Goal: Navigation & Orientation: Find specific page/section

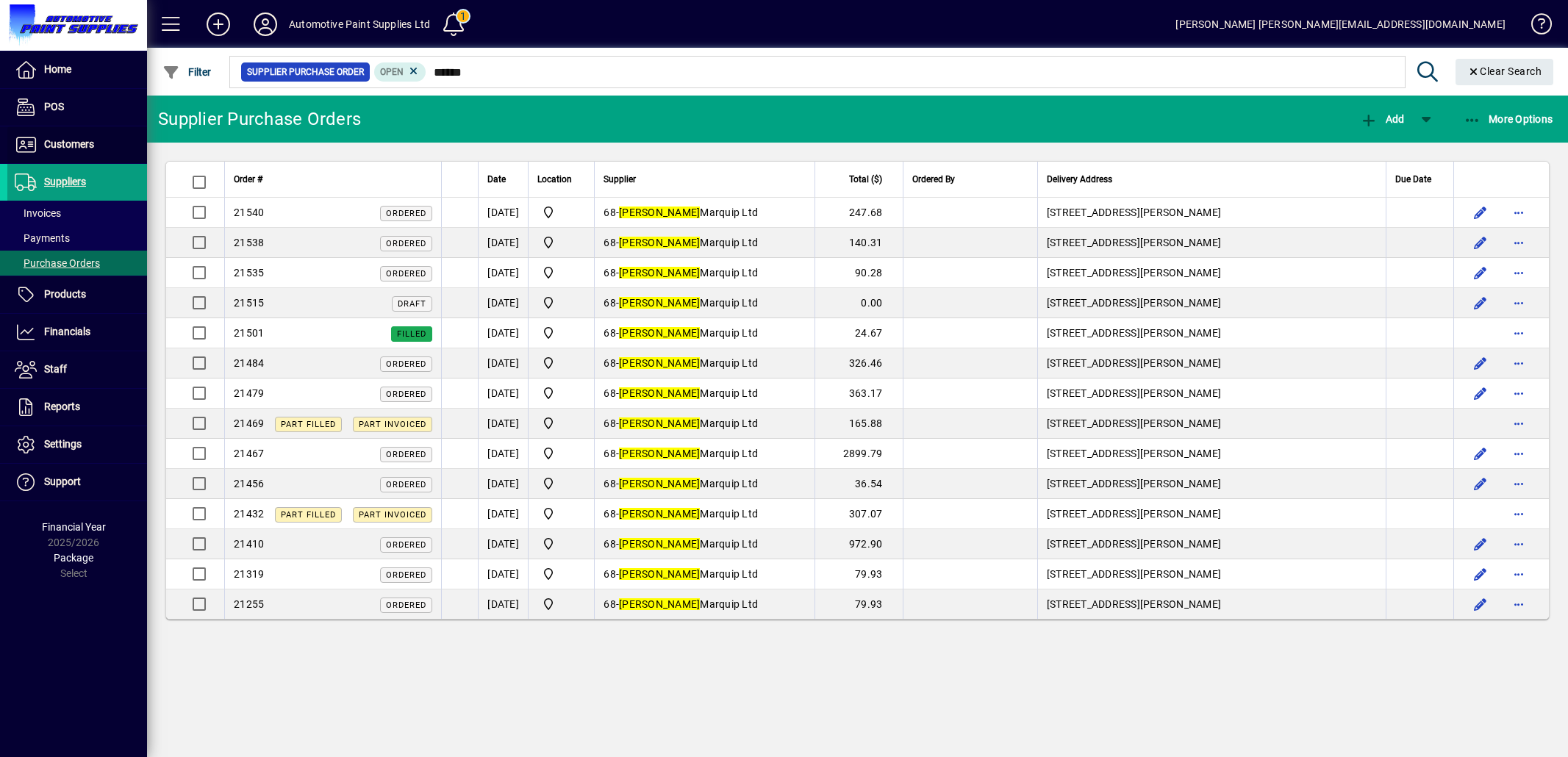
click at [60, 146] on span "Customers" at bounding box center [69, 143] width 50 height 12
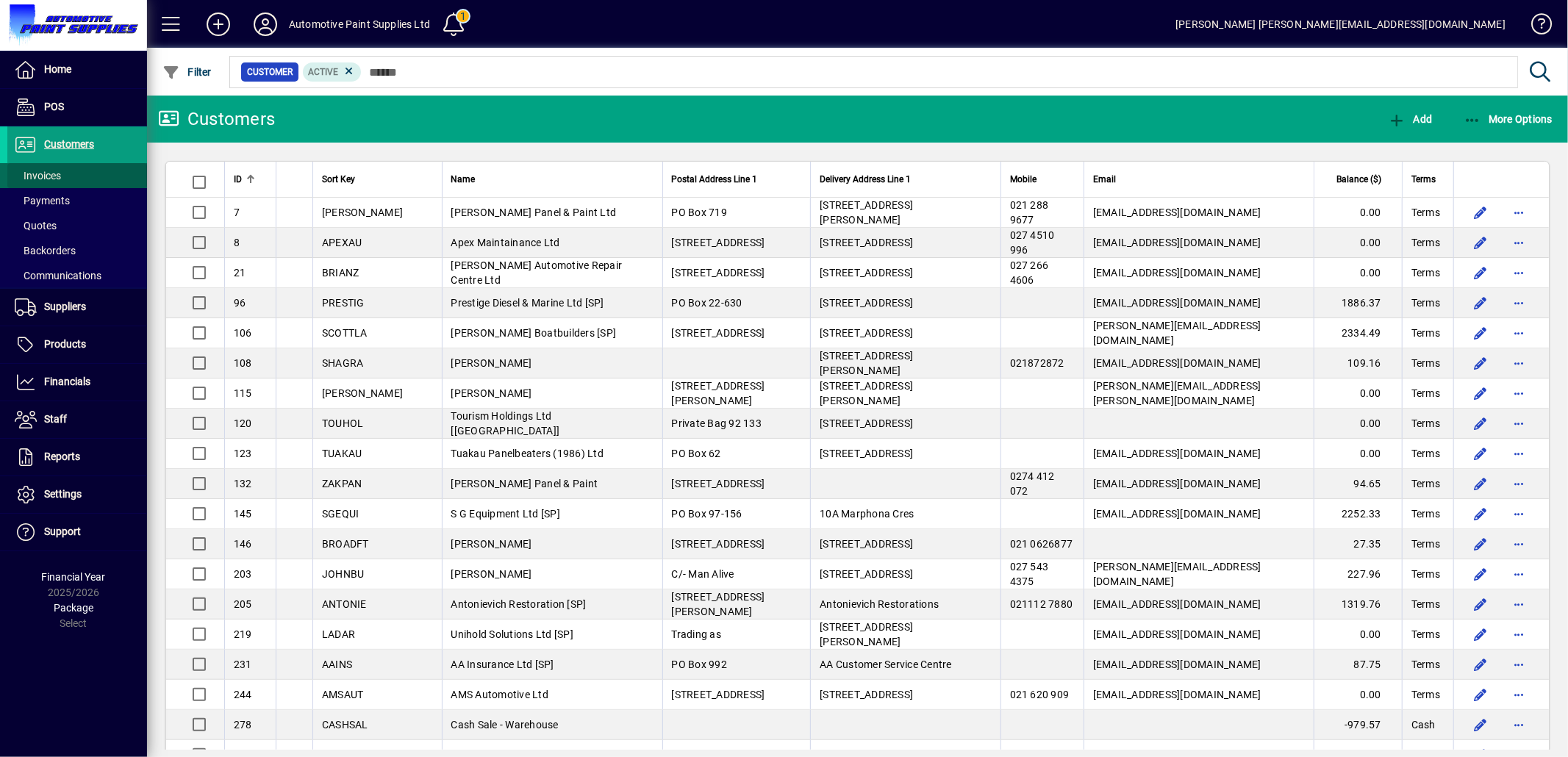
click at [43, 178] on span "Invoices" at bounding box center [38, 175] width 46 height 12
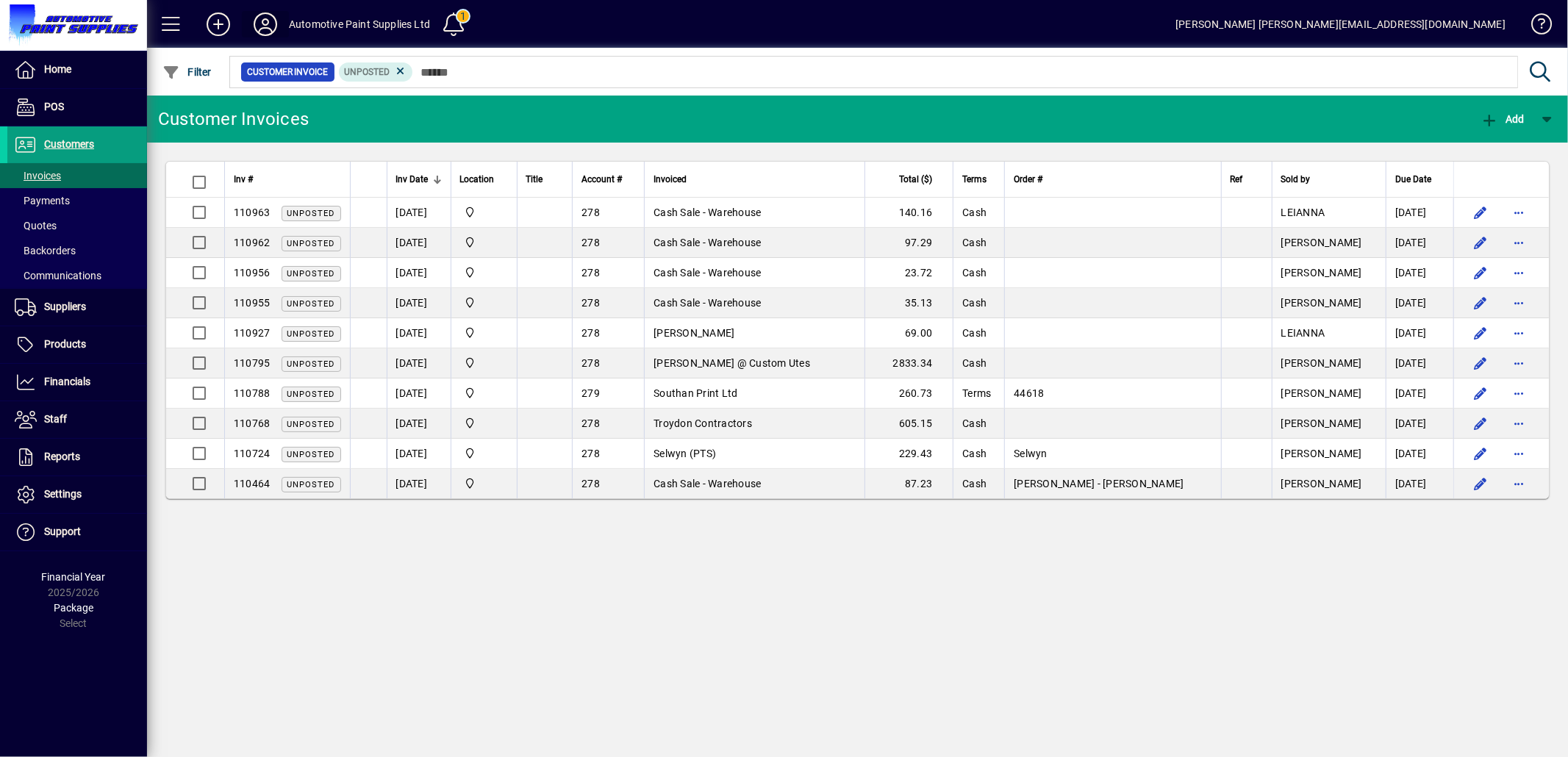
click at [269, 25] on icon at bounding box center [265, 25] width 29 height 24
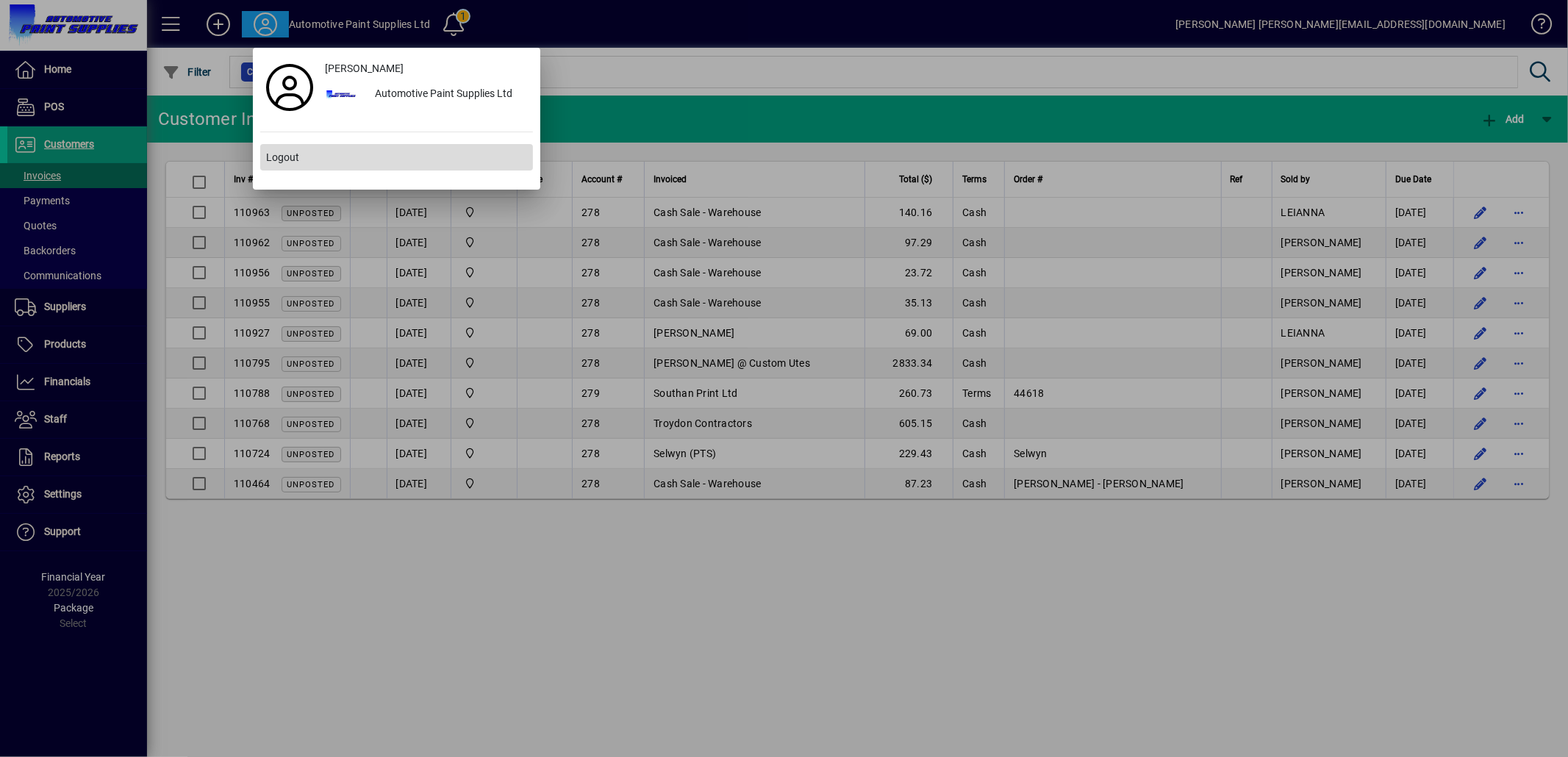
click at [284, 162] on span "Logout" at bounding box center [283, 157] width 33 height 15
